Goal: Task Accomplishment & Management: Use online tool/utility

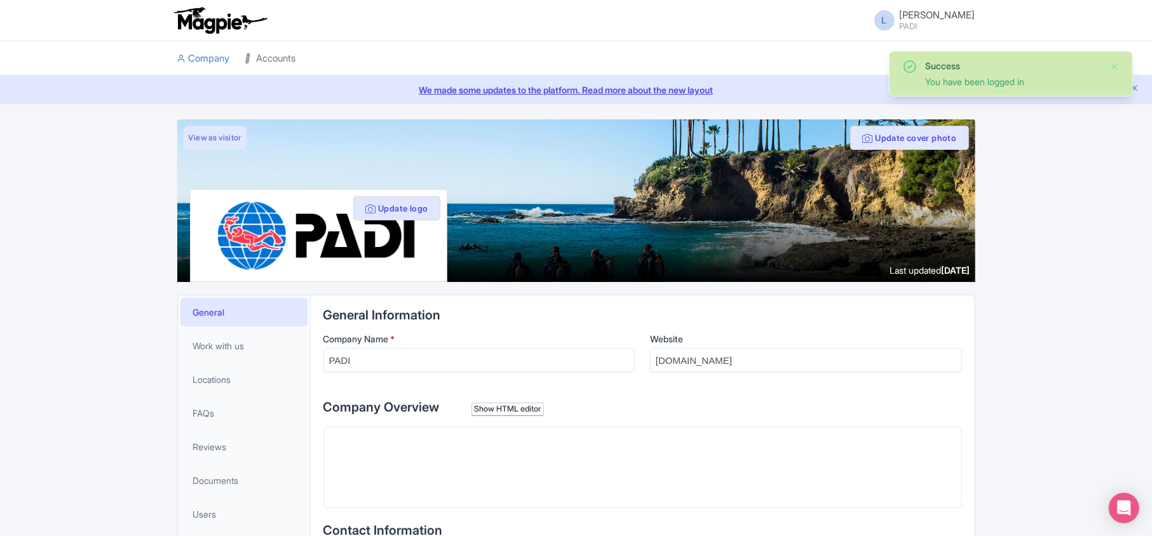
click at [288, 59] on link "Accounts" at bounding box center [270, 58] width 51 height 35
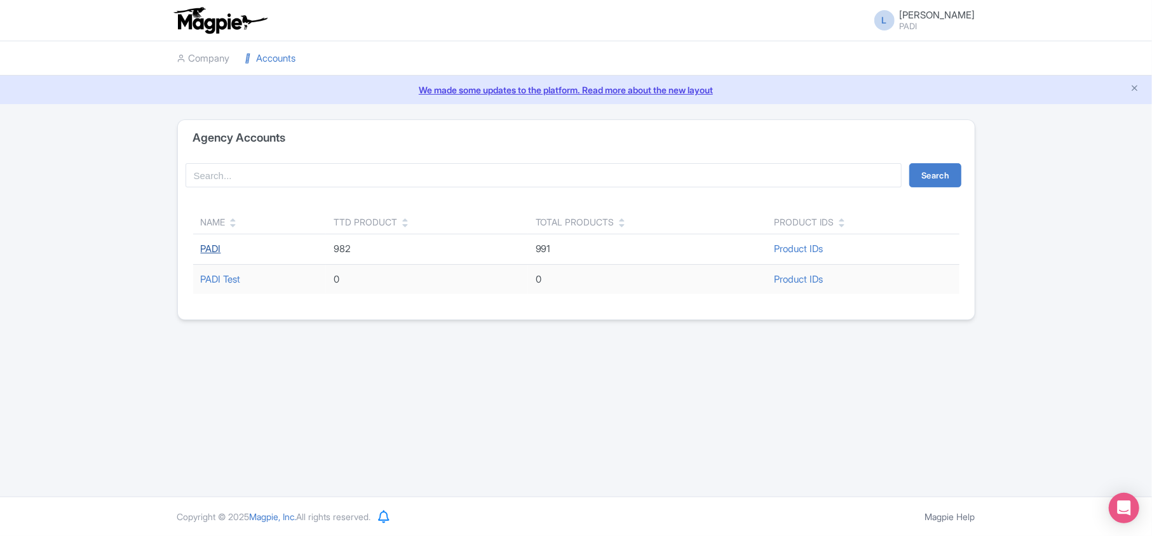
click at [215, 248] on link "PADI" at bounding box center [211, 249] width 20 height 12
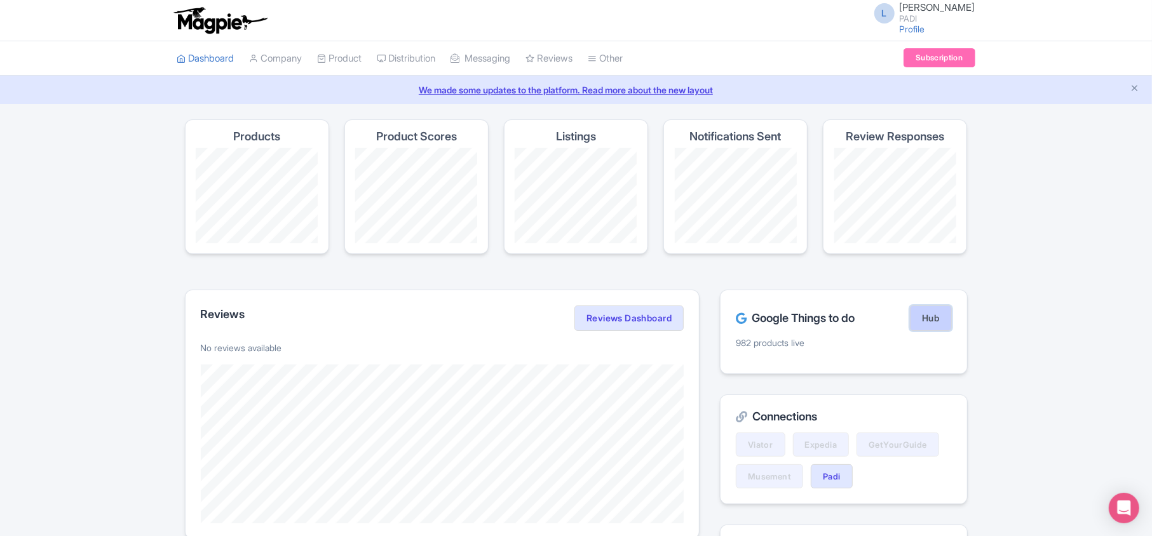
click at [931, 321] on link "Hub" at bounding box center [930, 318] width 41 height 25
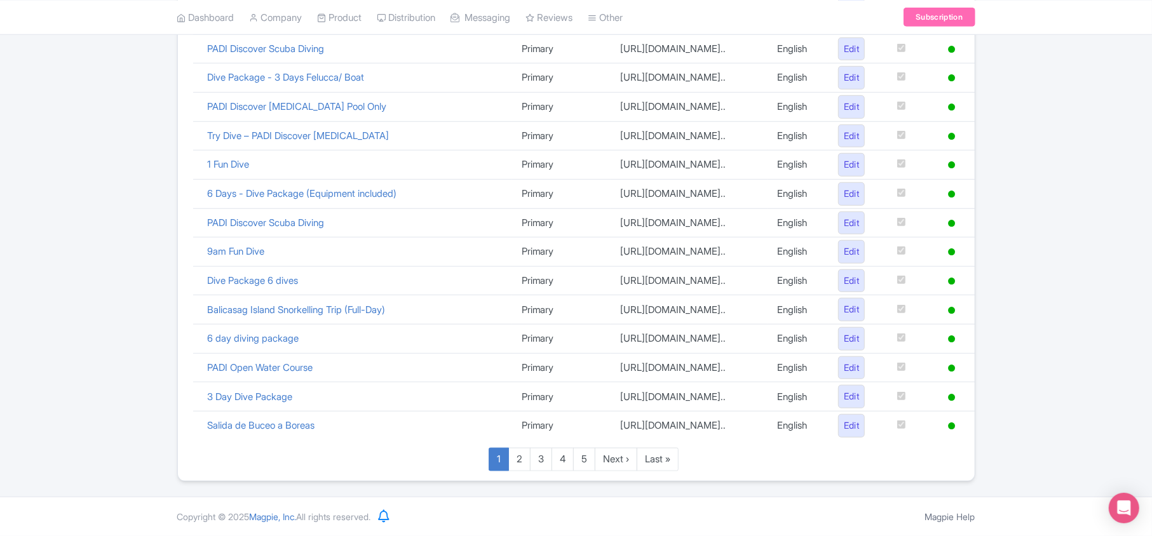
scroll to position [877, 0]
click at [657, 459] on link "Last »" at bounding box center [657, 460] width 42 height 24
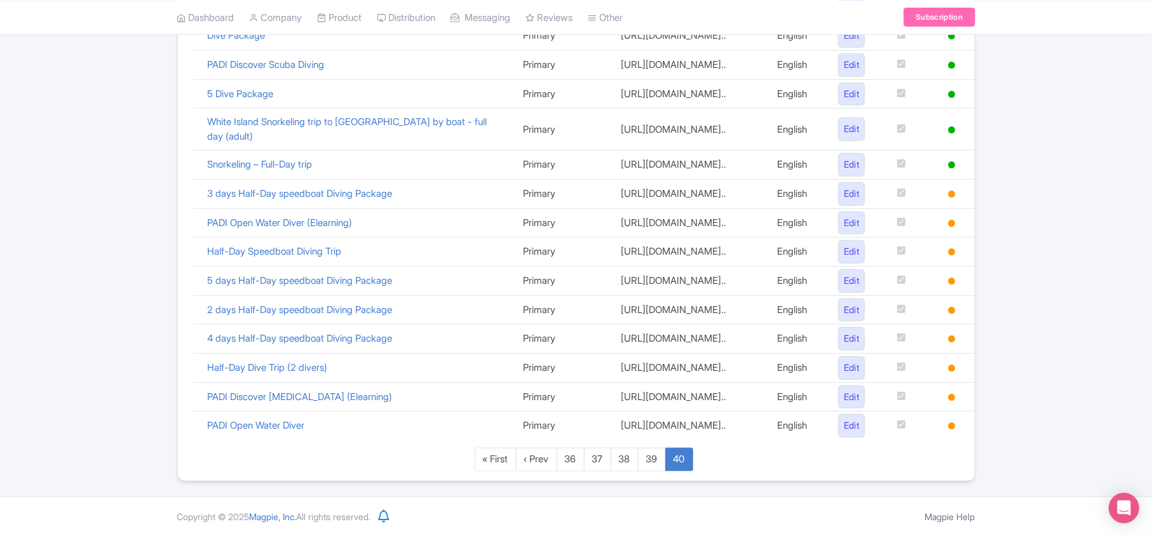
scroll to position [426, 0]
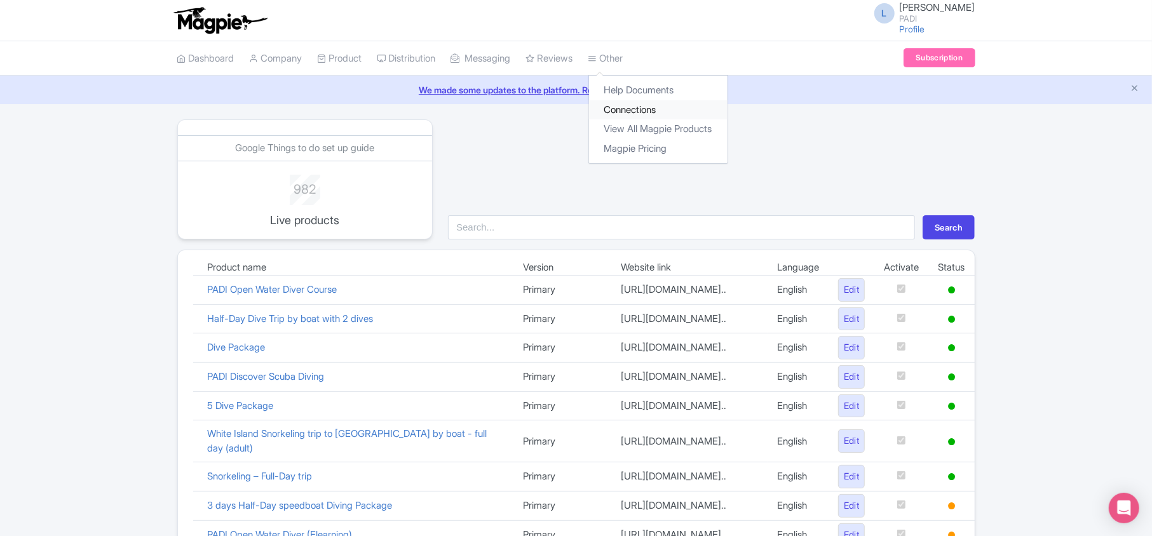
click at [628, 103] on link "Connections" at bounding box center [658, 110] width 138 height 20
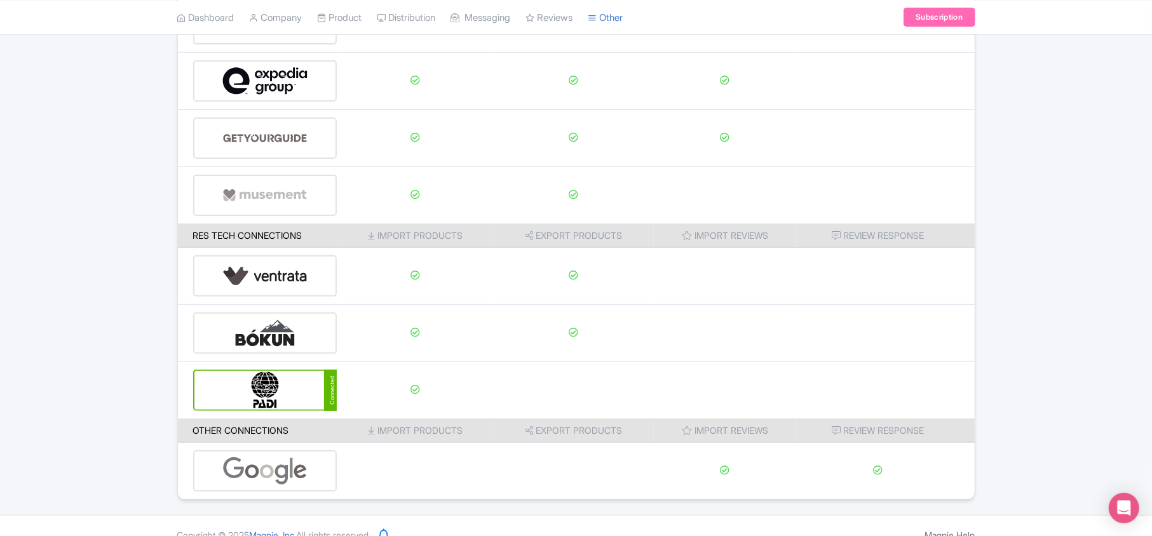
scroll to position [199, 0]
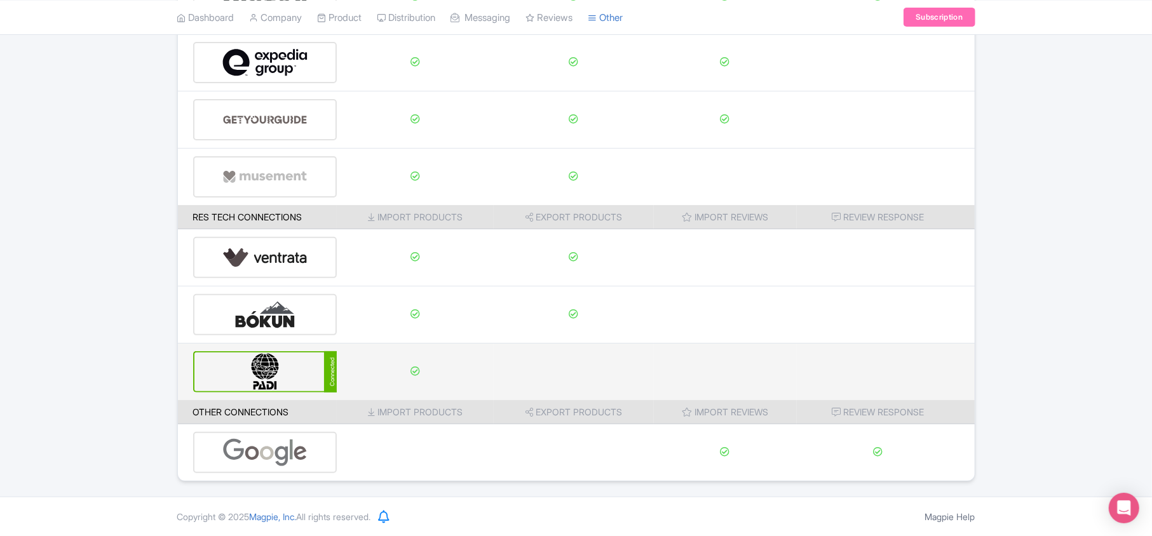
click at [257, 380] on img at bounding box center [265, 372] width 86 height 39
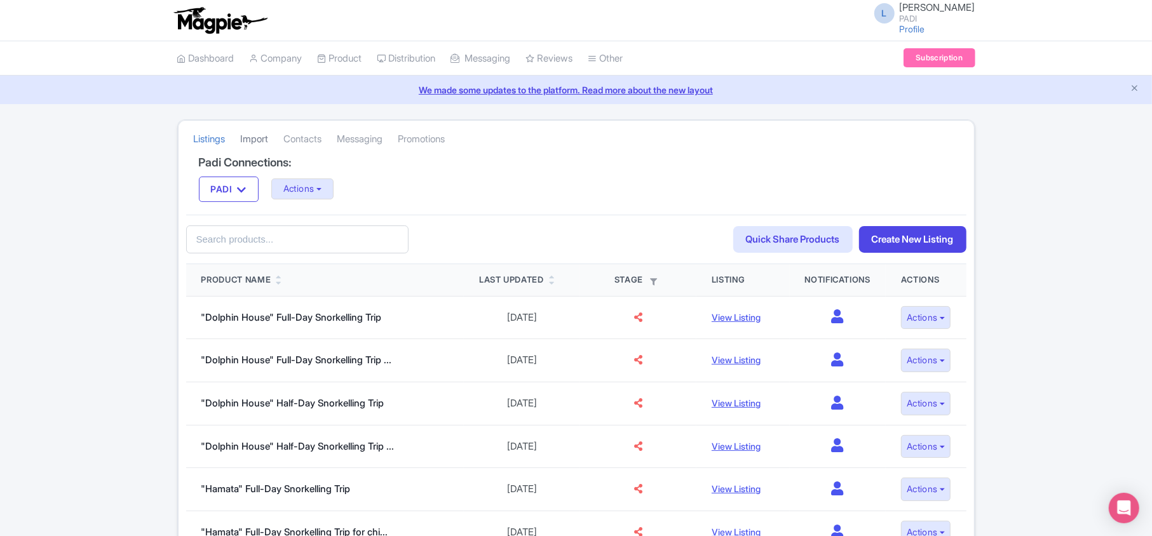
click at [260, 132] on link "Import" at bounding box center [255, 139] width 28 height 35
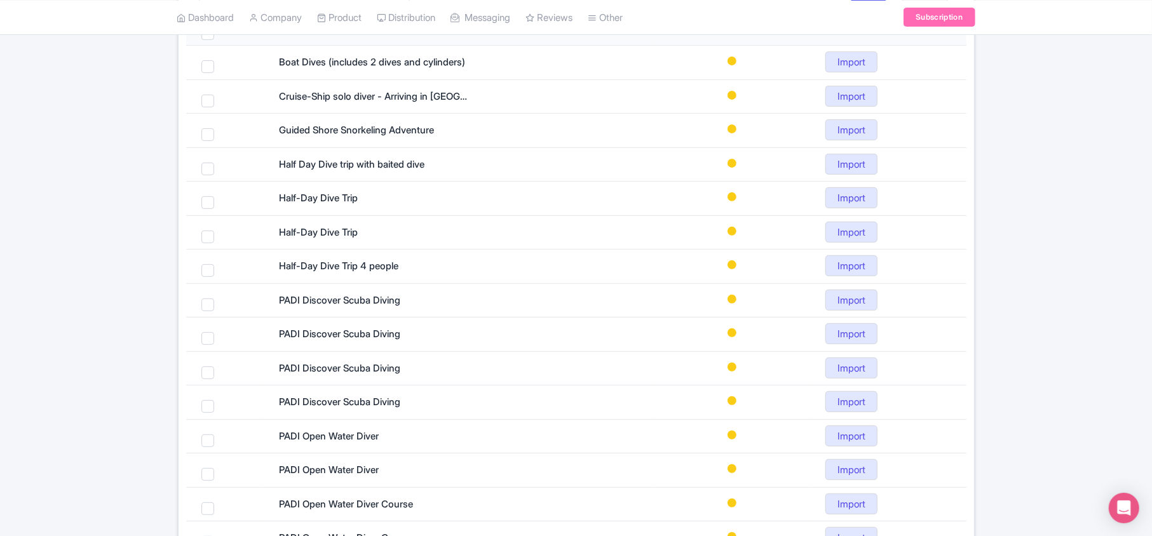
scroll to position [178, 0]
